Goal: Find contact information: Find contact information

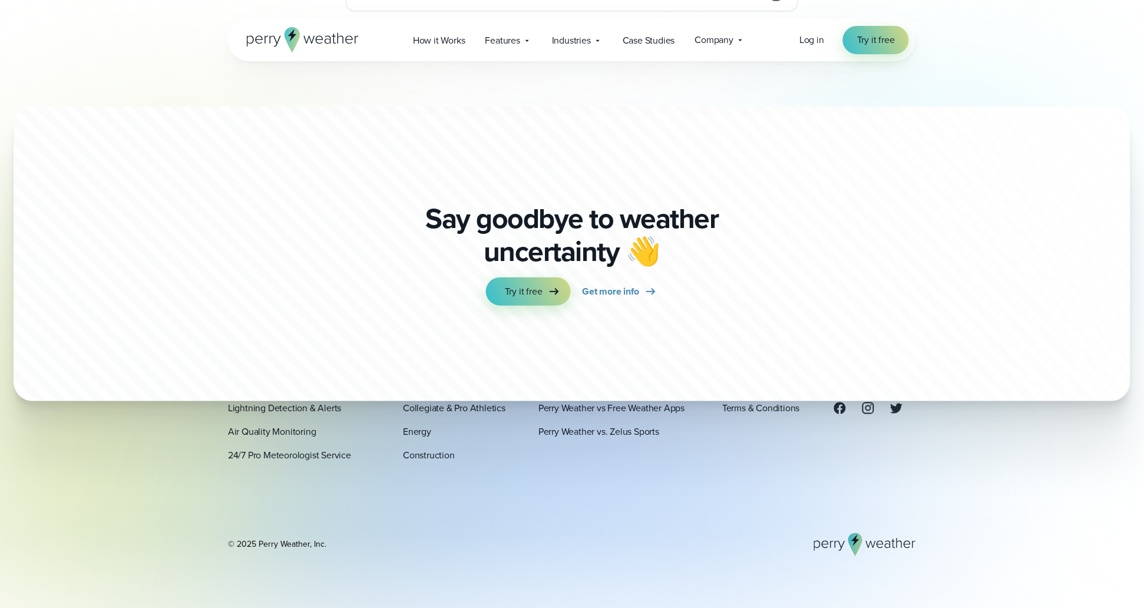
scroll to position [3191, 0]
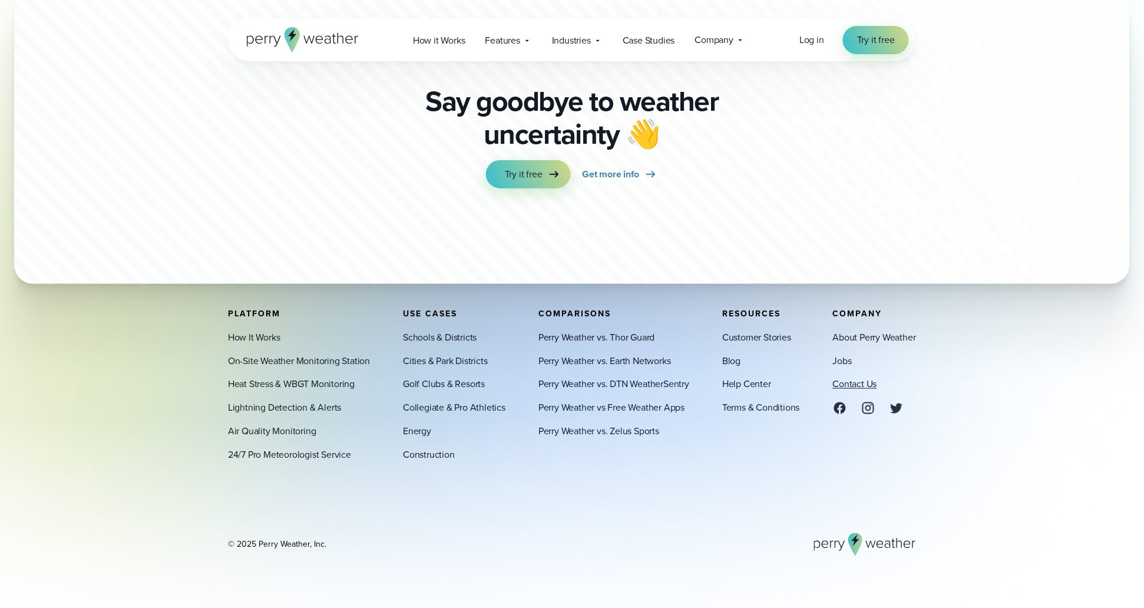
click at [762, 382] on link "Contact Us" at bounding box center [855, 384] width 44 height 14
